Goal: Task Accomplishment & Management: Manage account settings

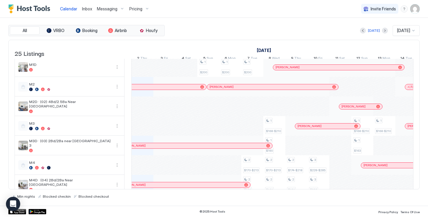
scroll to position [199, 0]
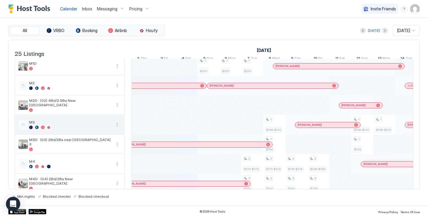
click at [117, 128] on button "More options" at bounding box center [116, 124] width 7 height 7
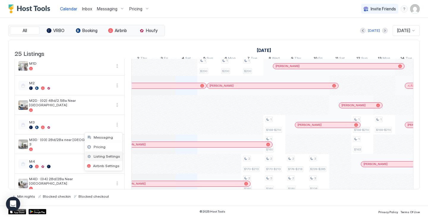
click at [106, 157] on span "Listing Settings" at bounding box center [107, 156] width 26 height 4
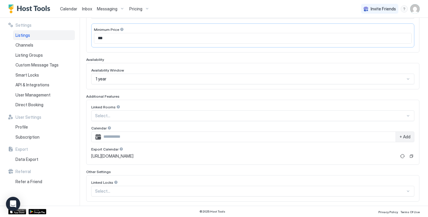
scroll to position [122, 0]
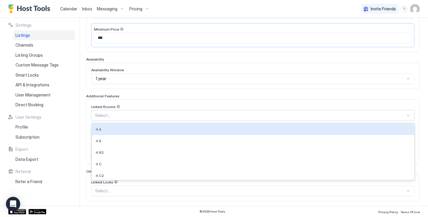
click at [139, 115] on div at bounding box center [250, 115] width 310 height 5
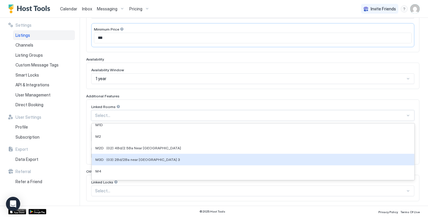
scroll to position [121, 0]
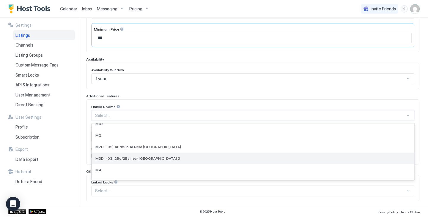
click at [128, 159] on span "M3D · (03) 2Bd/2Ba near [GEOGRAPHIC_DATA] 3" at bounding box center [137, 158] width 85 height 4
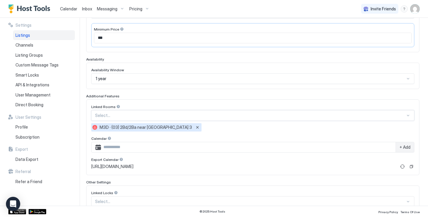
scroll to position [162, 0]
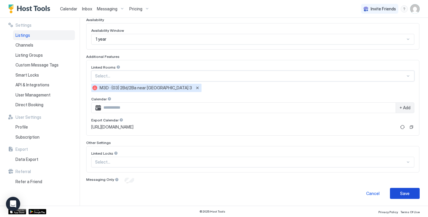
click at [395, 193] on button "Save" at bounding box center [405, 193] width 30 height 11
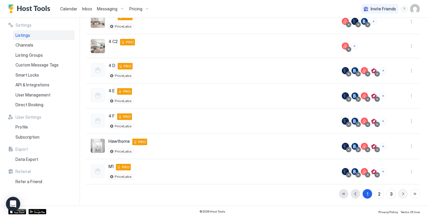
scroll to position [141, 0]
click at [67, 8] on span "Calendar" at bounding box center [68, 8] width 17 height 5
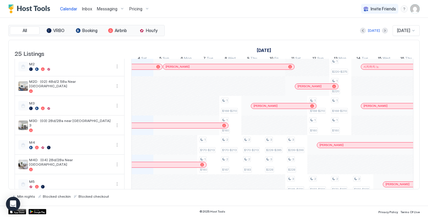
scroll to position [225, 0]
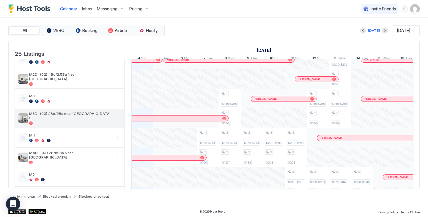
click at [119, 122] on button "More options" at bounding box center [116, 118] width 7 height 7
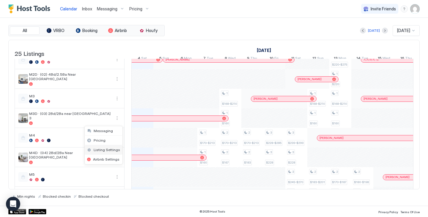
click at [109, 148] on span "Listing Settings" at bounding box center [107, 150] width 26 height 4
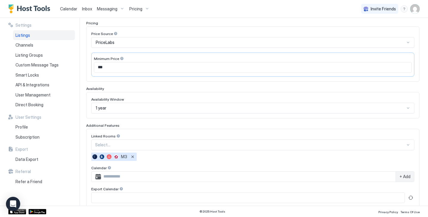
scroll to position [94, 0]
click at [73, 8] on span "Calendar" at bounding box center [68, 8] width 17 height 5
